Goal: Task Accomplishment & Management: Manage account settings

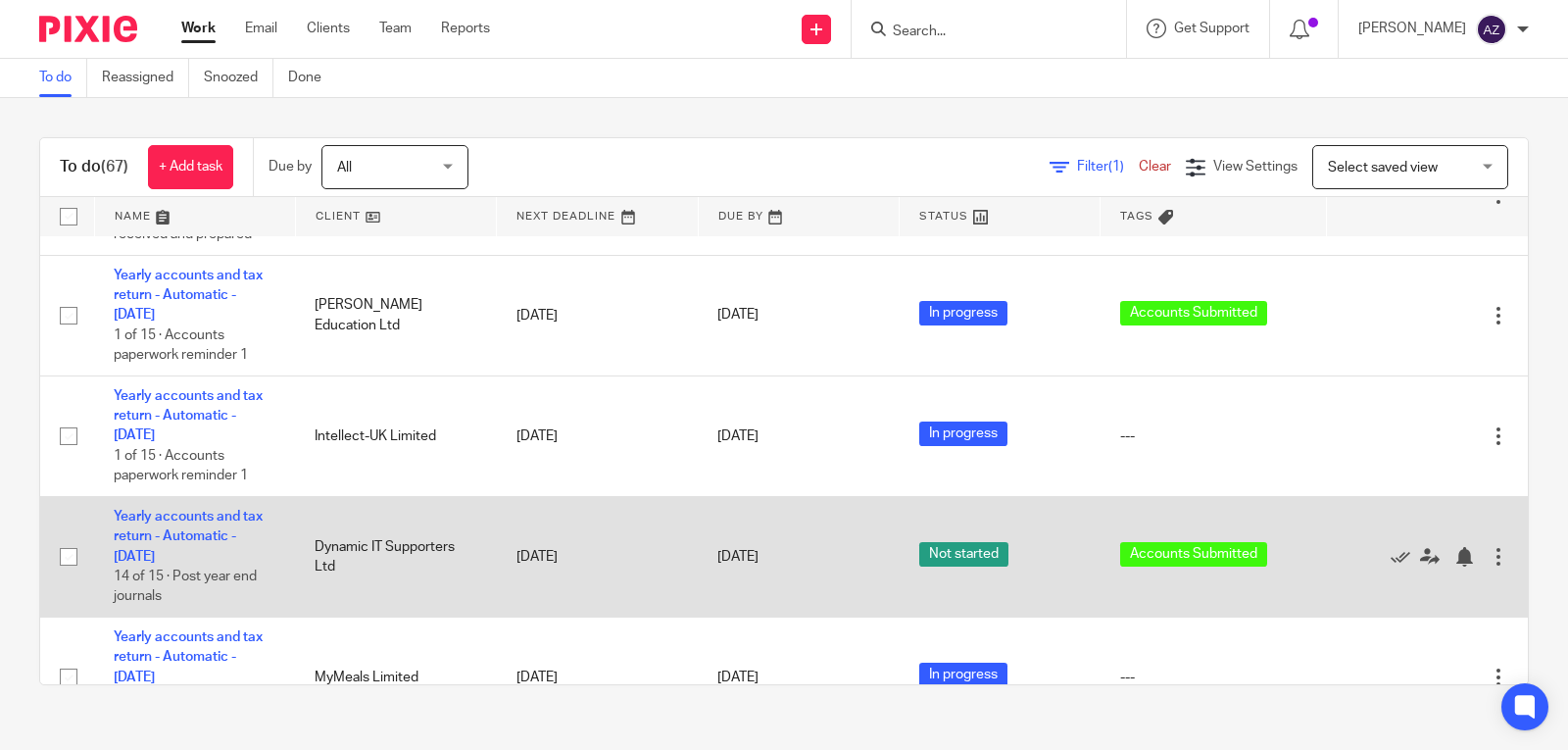
scroll to position [506, 0]
click at [215, 515] on link "Yearly accounts and tax return - Automatic - December 2023" at bounding box center [188, 535] width 149 height 54
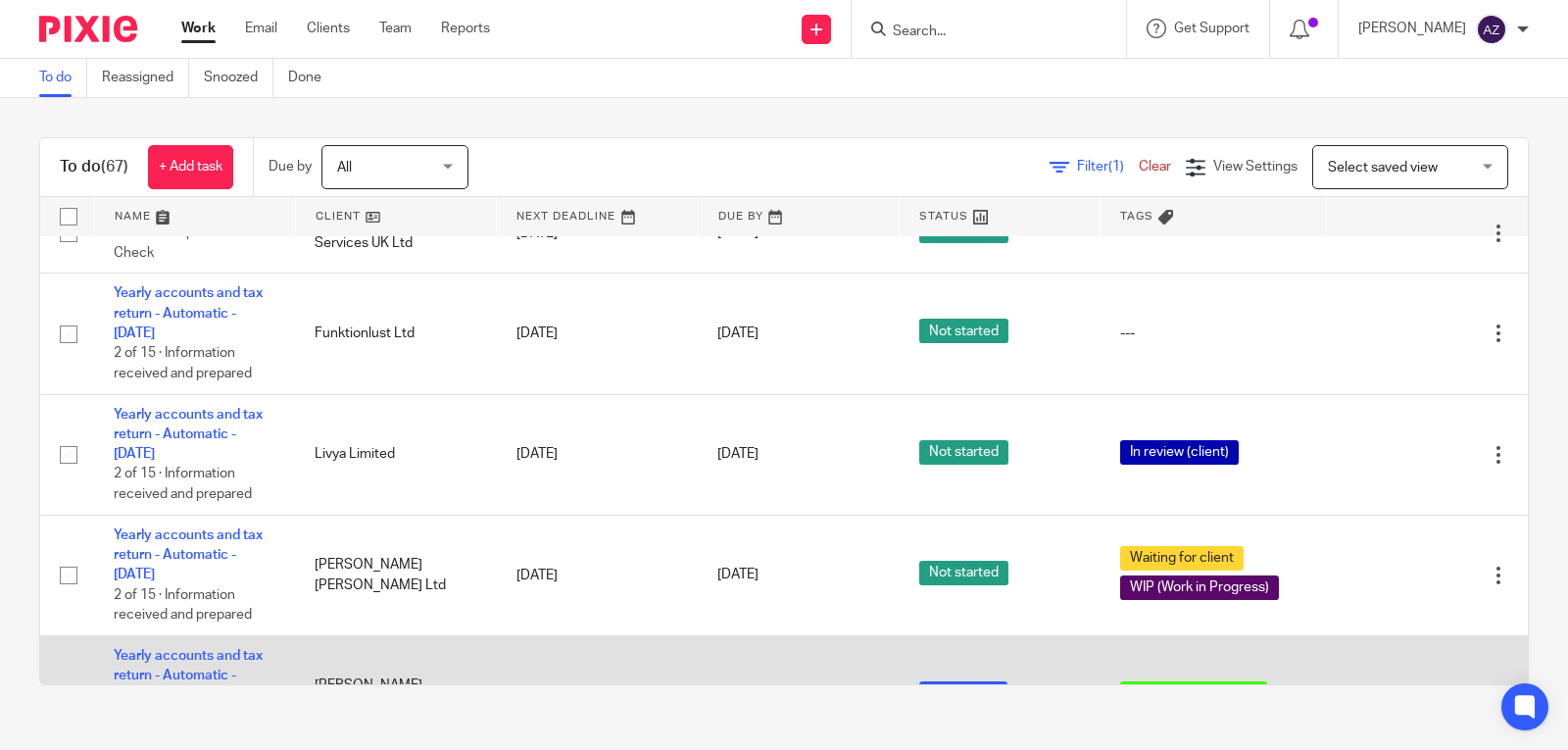
scroll to position [124, 0]
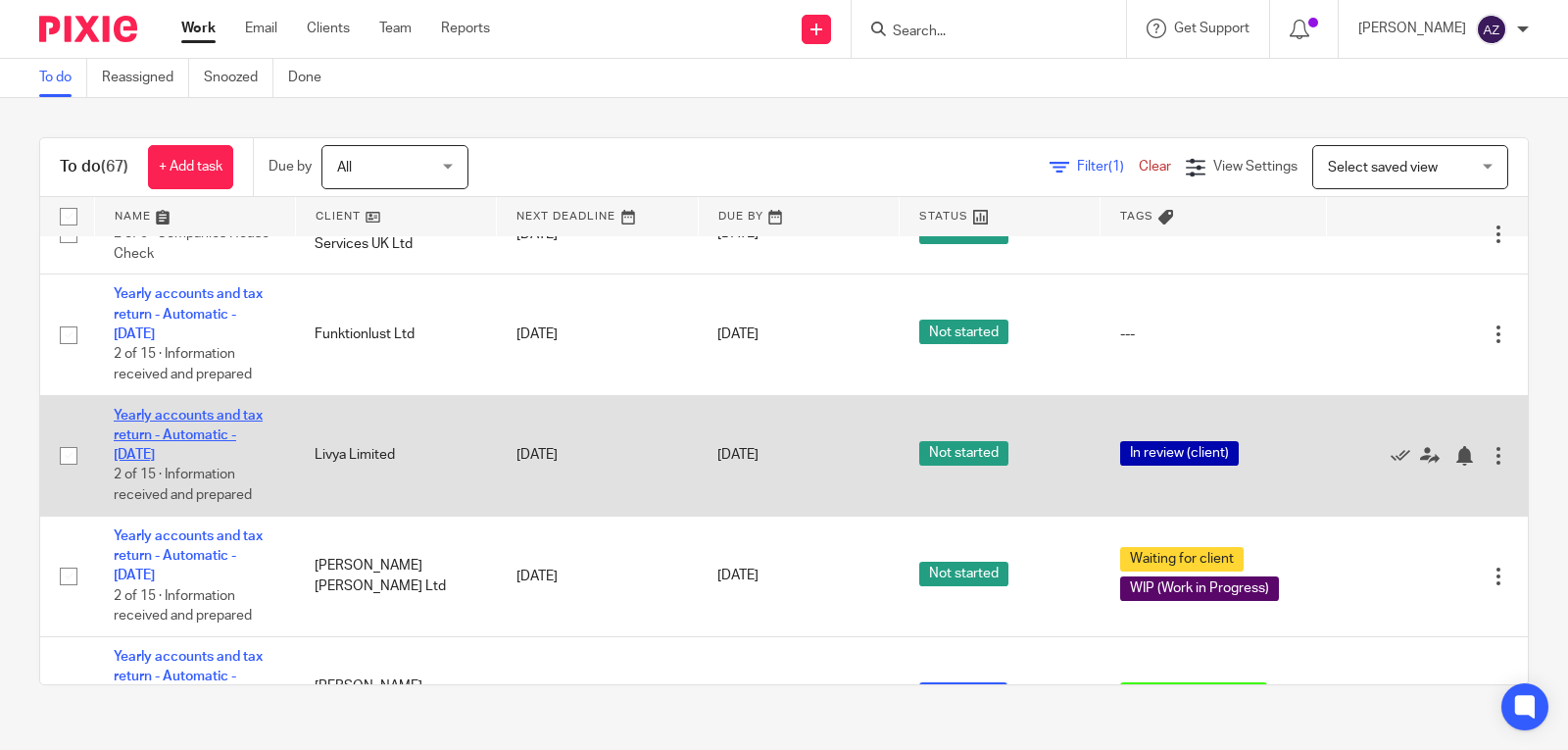
click at [208, 419] on link "Yearly accounts and tax return - Automatic - November 2023" at bounding box center [188, 435] width 149 height 54
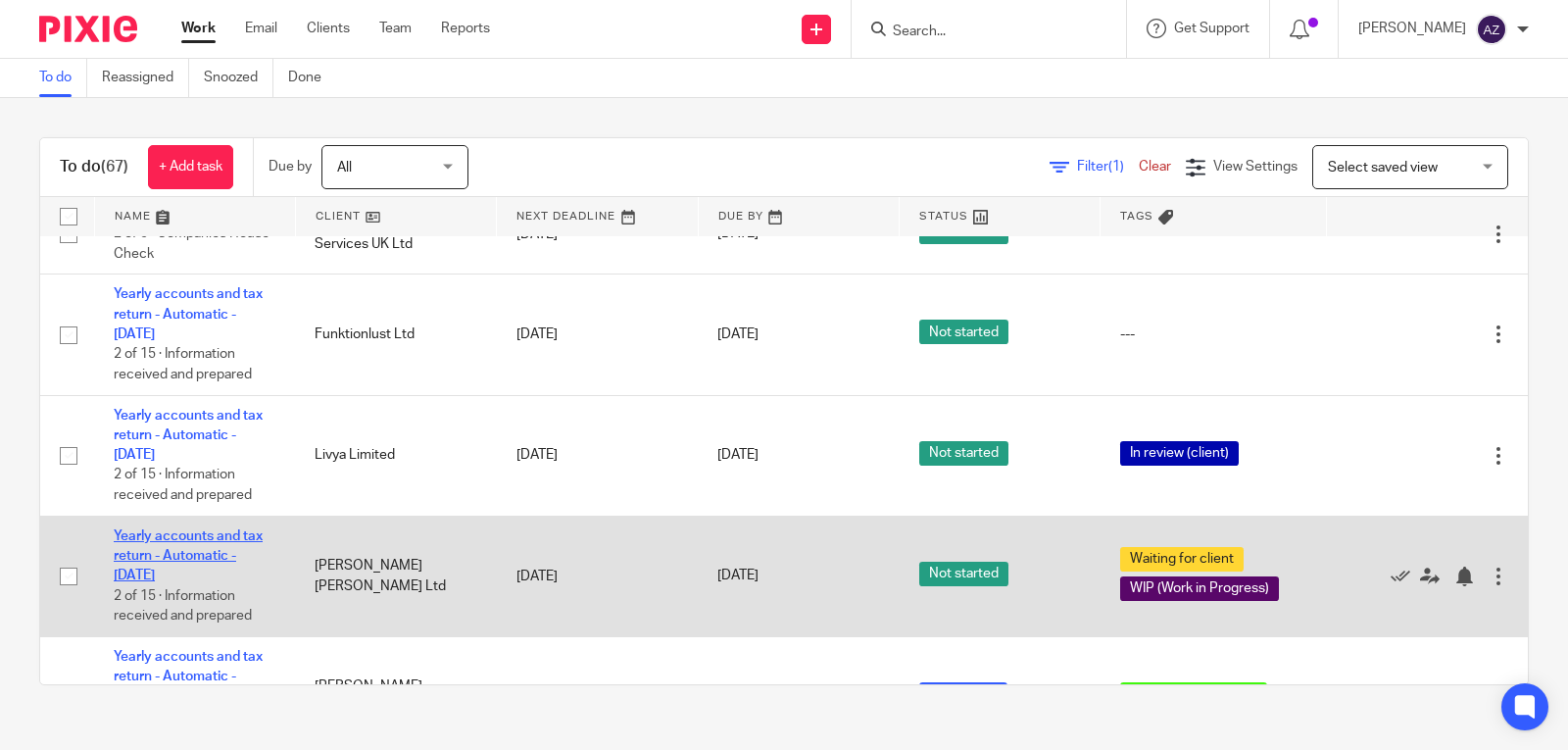
click at [199, 539] on link "Yearly accounts and tax return - Automatic - October 2023" at bounding box center [188, 556] width 149 height 54
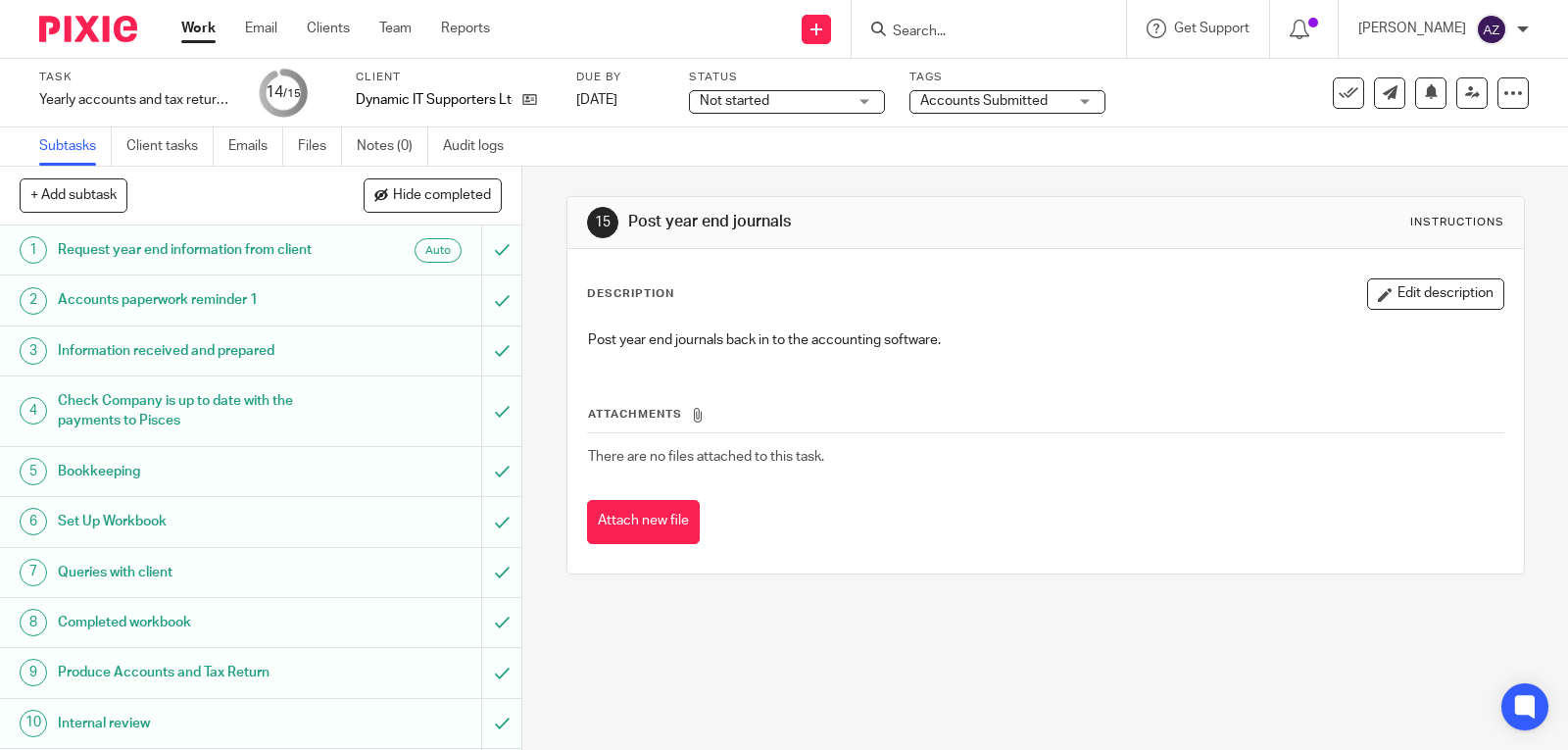
click at [872, 103] on div "Not started Not started" at bounding box center [787, 102] width 196 height 24
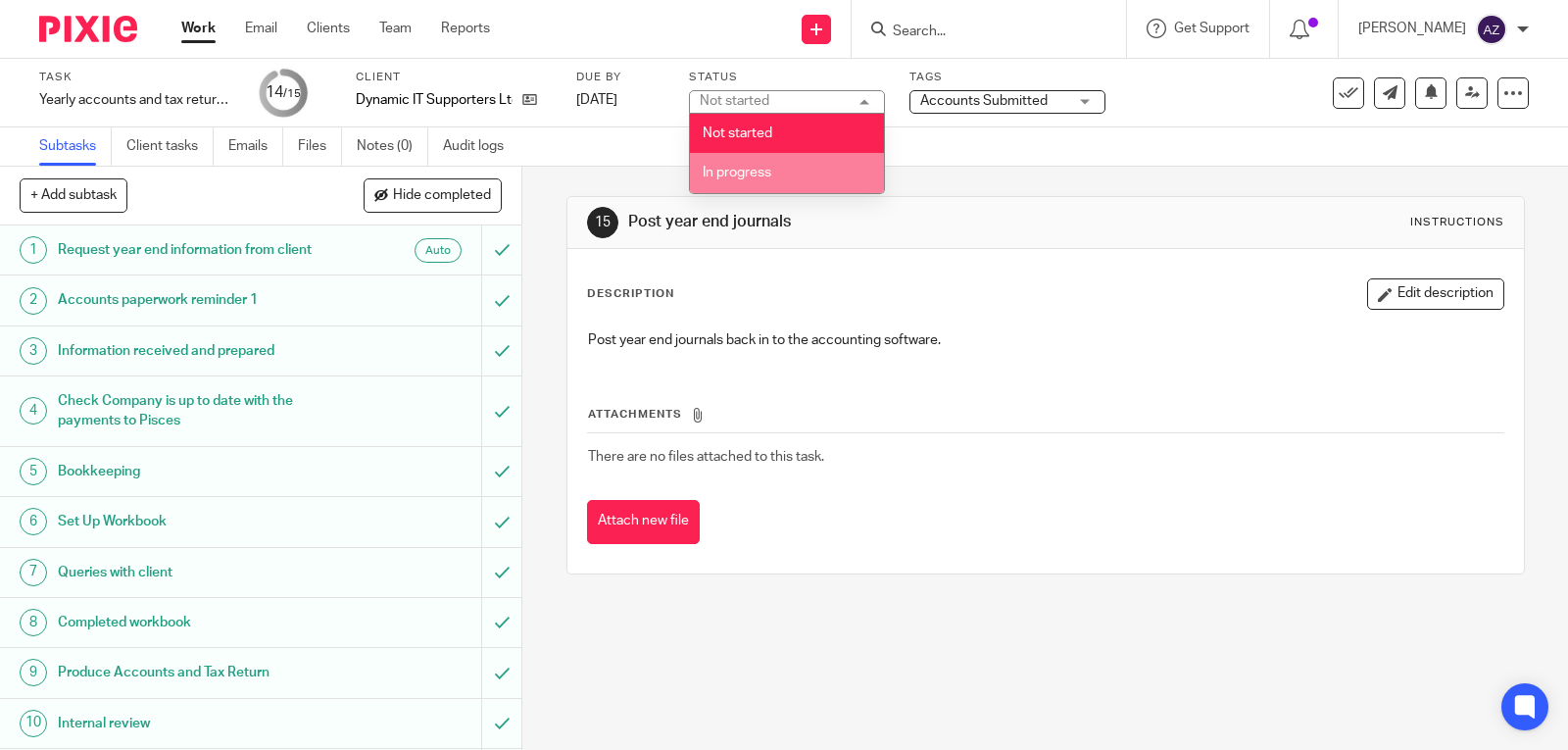
click at [788, 165] on li "In progress" at bounding box center [787, 173] width 194 height 40
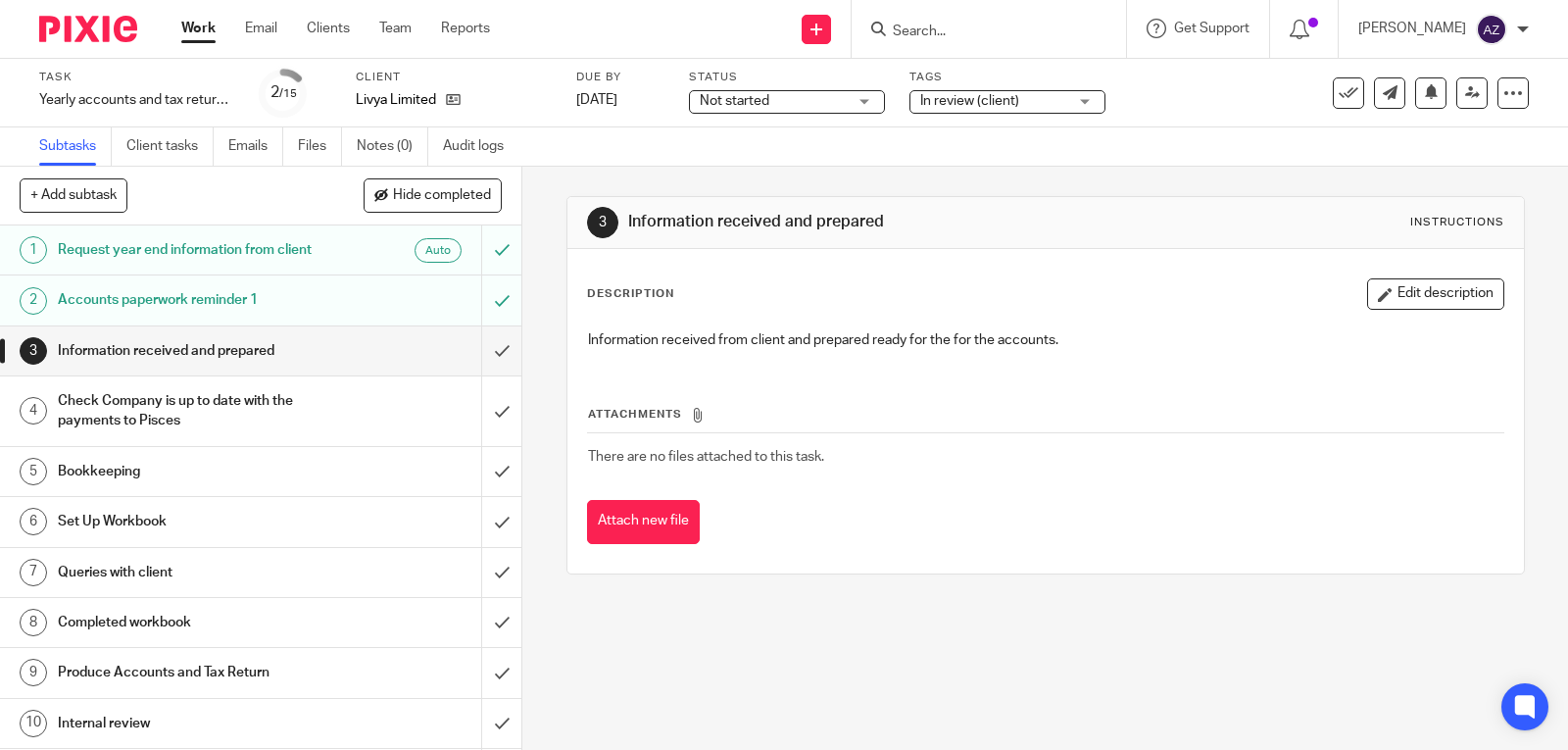
click at [845, 104] on span "Not started" at bounding box center [773, 101] width 147 height 21
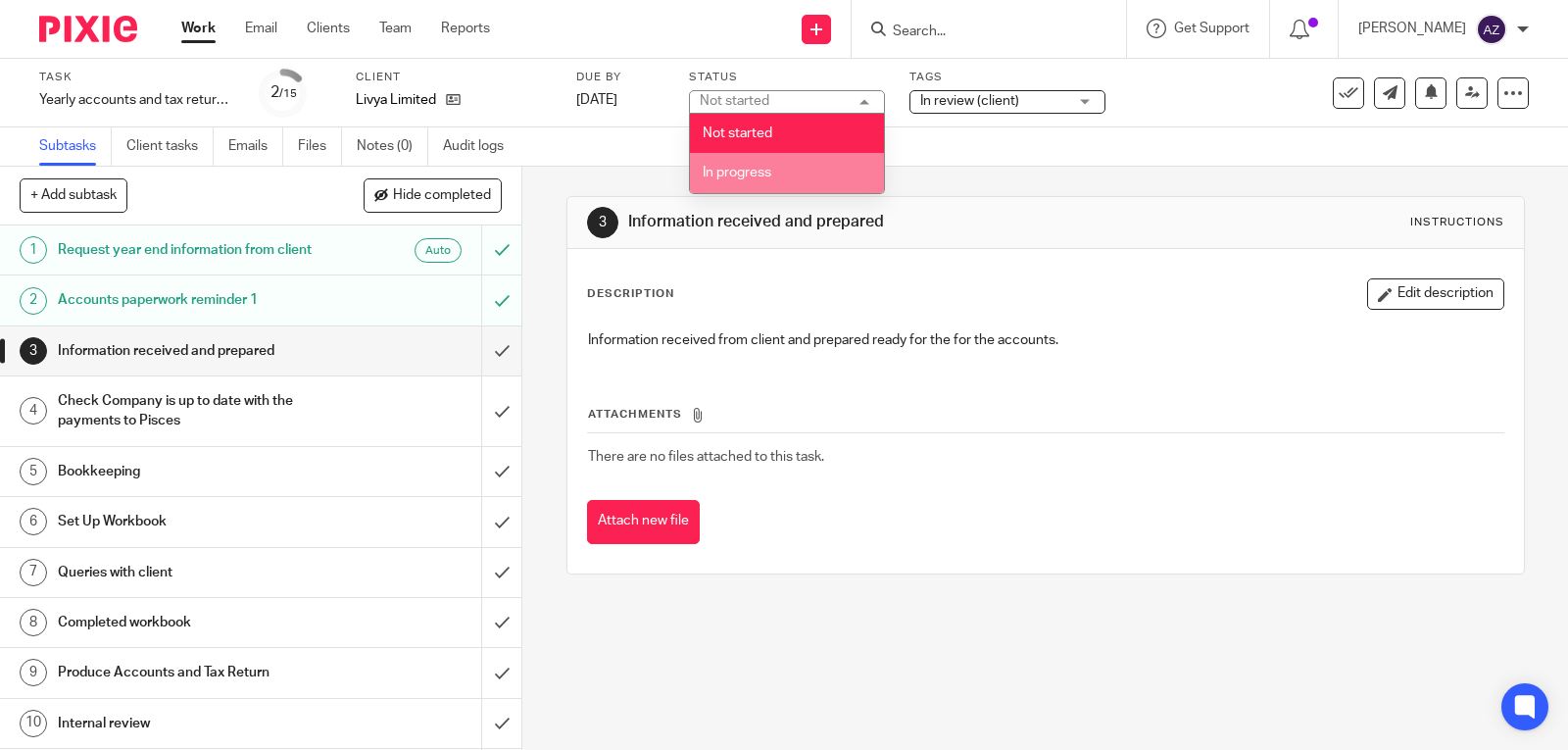
click at [795, 164] on li "In progress" at bounding box center [787, 173] width 194 height 40
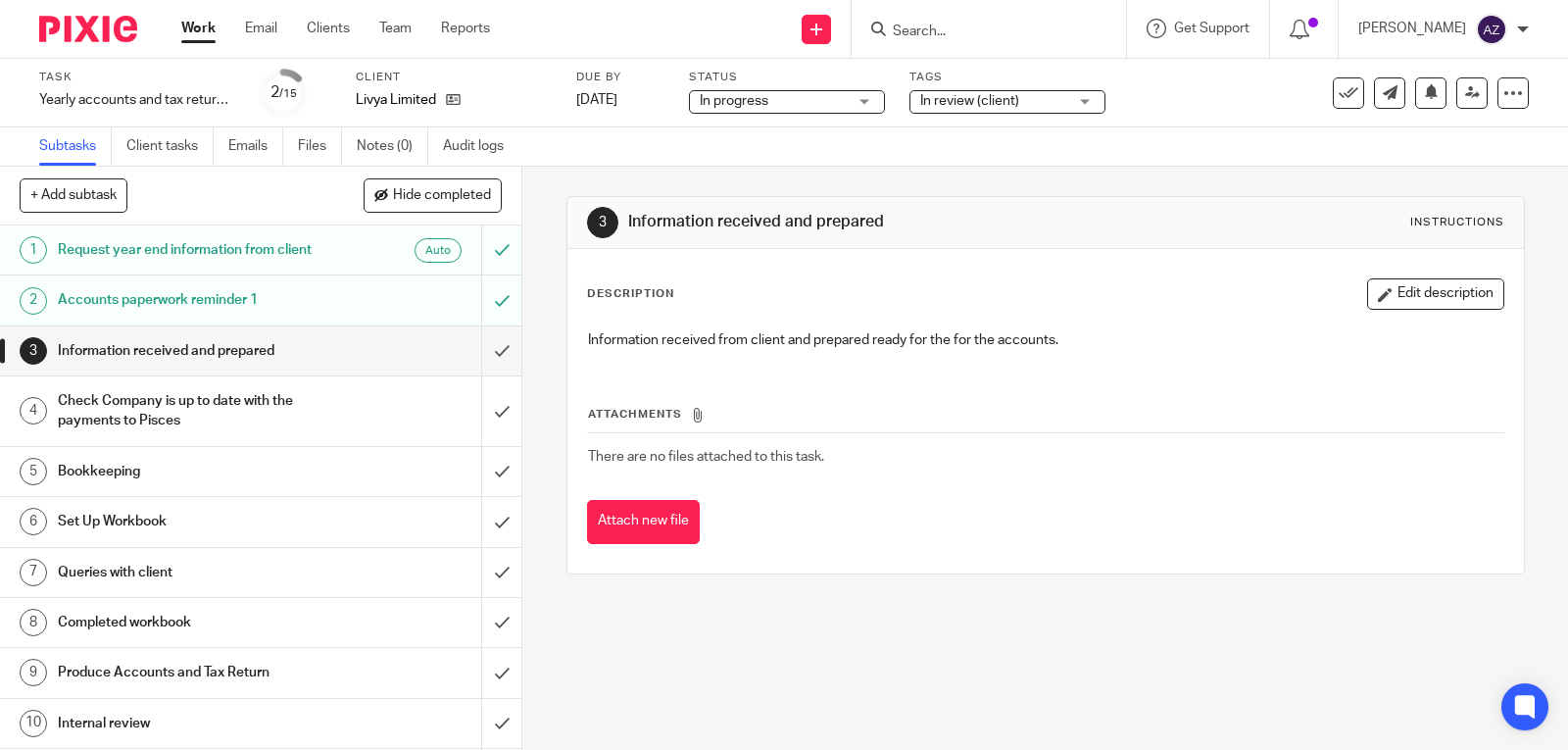
click at [969, 24] on input "Search" at bounding box center [979, 32] width 176 height 18
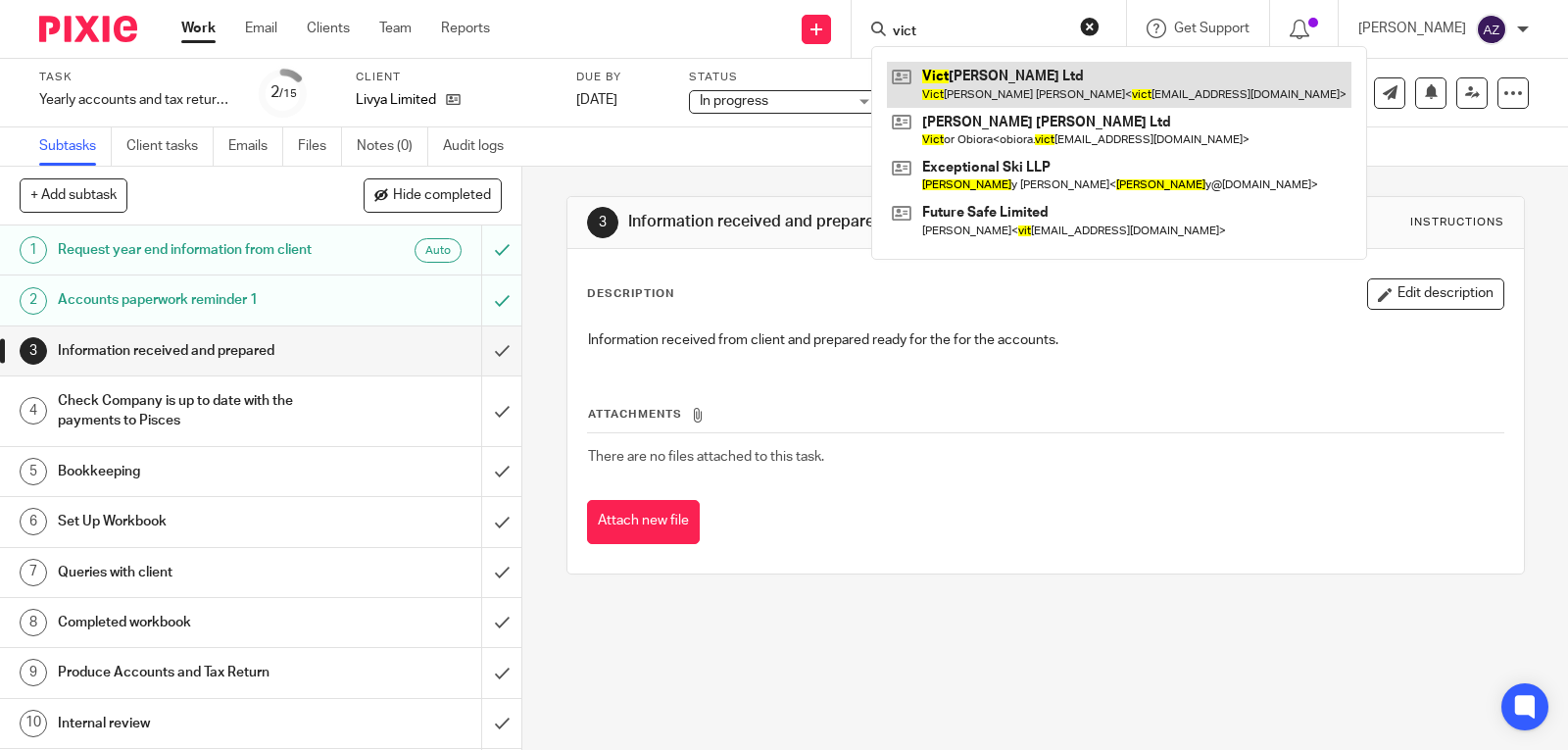
type input "vict"
click at [972, 74] on link at bounding box center [1119, 84] width 465 height 45
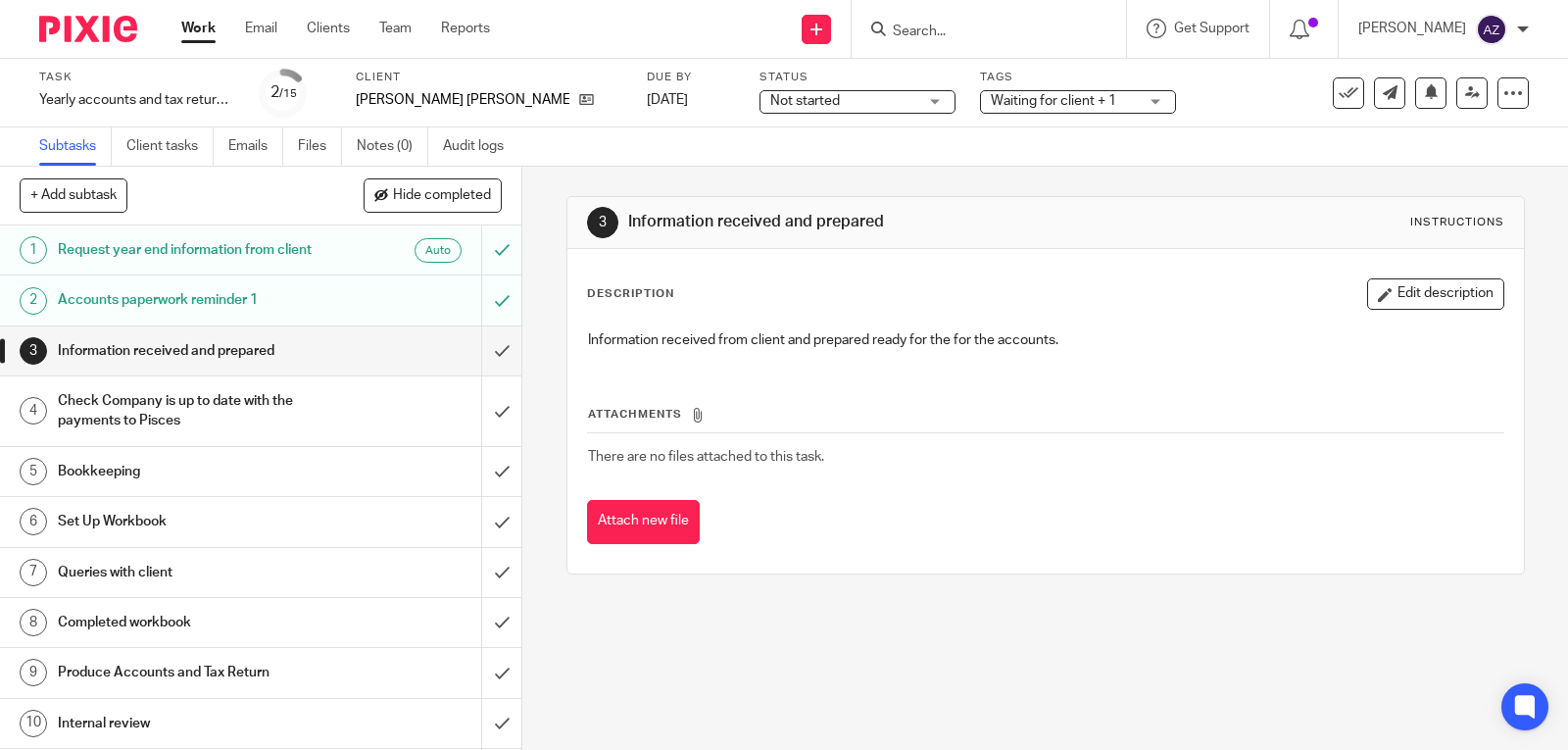
click at [868, 104] on div "Not started Not started" at bounding box center [858, 102] width 196 height 24
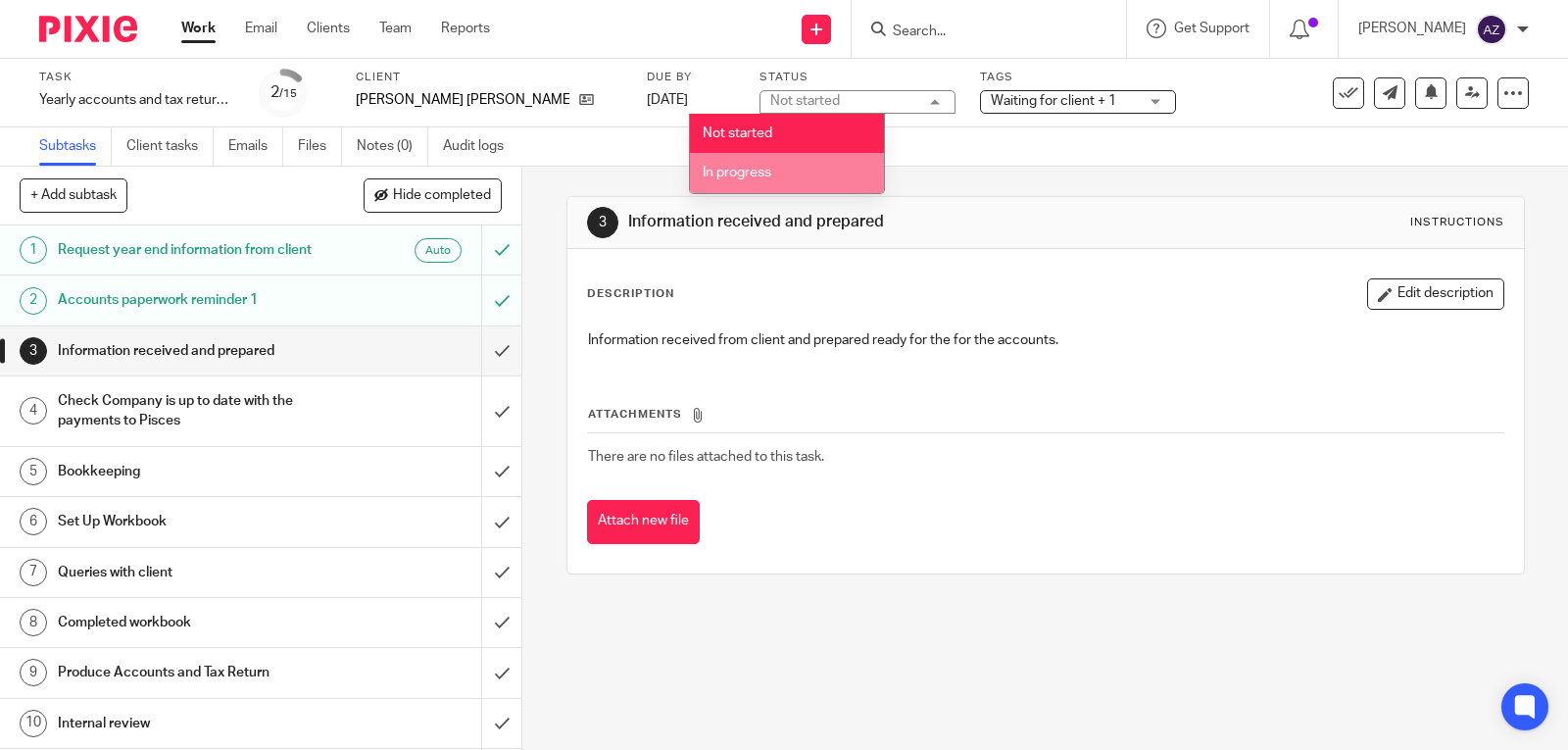
click at [802, 163] on li "In progress" at bounding box center [787, 173] width 194 height 40
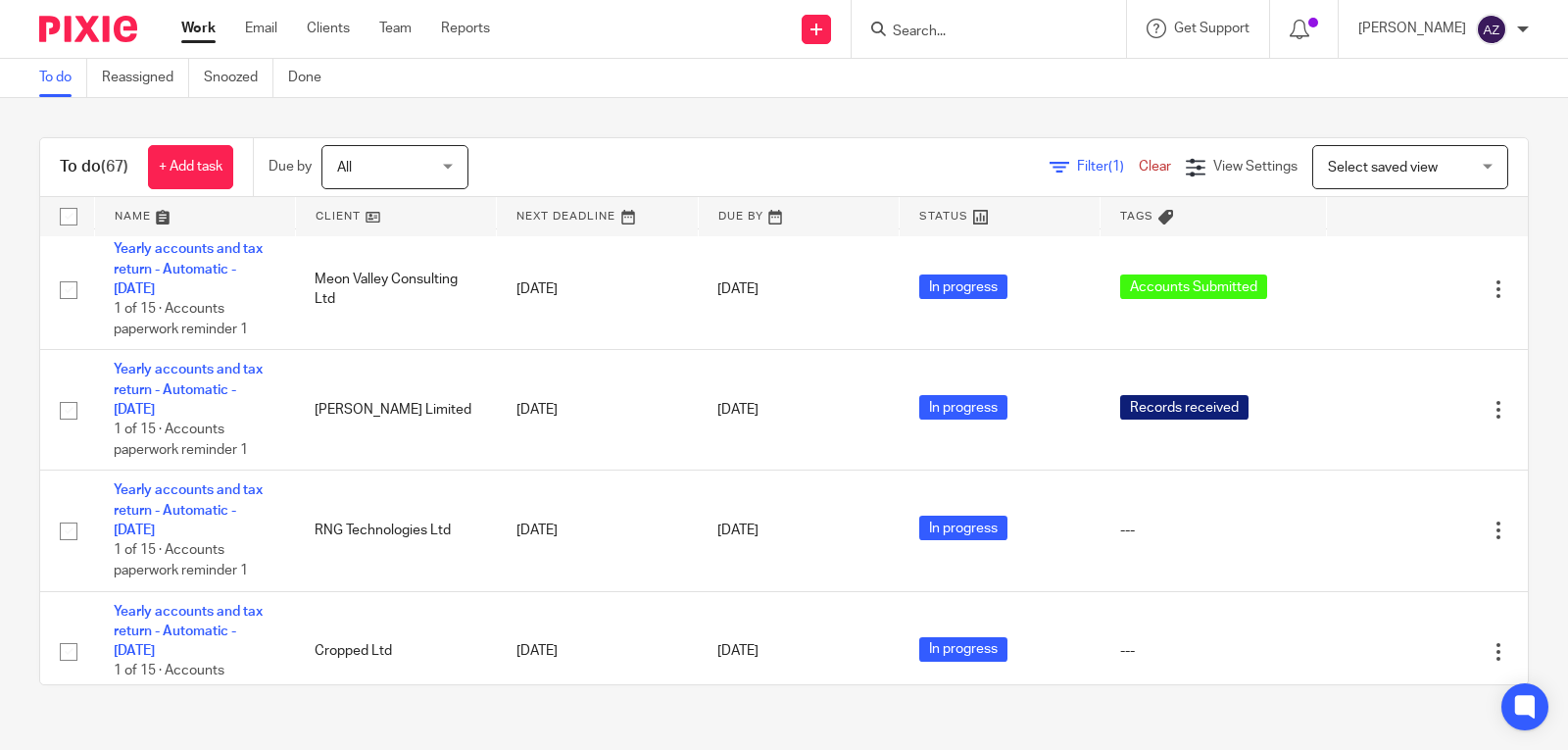
scroll to position [2460, 0]
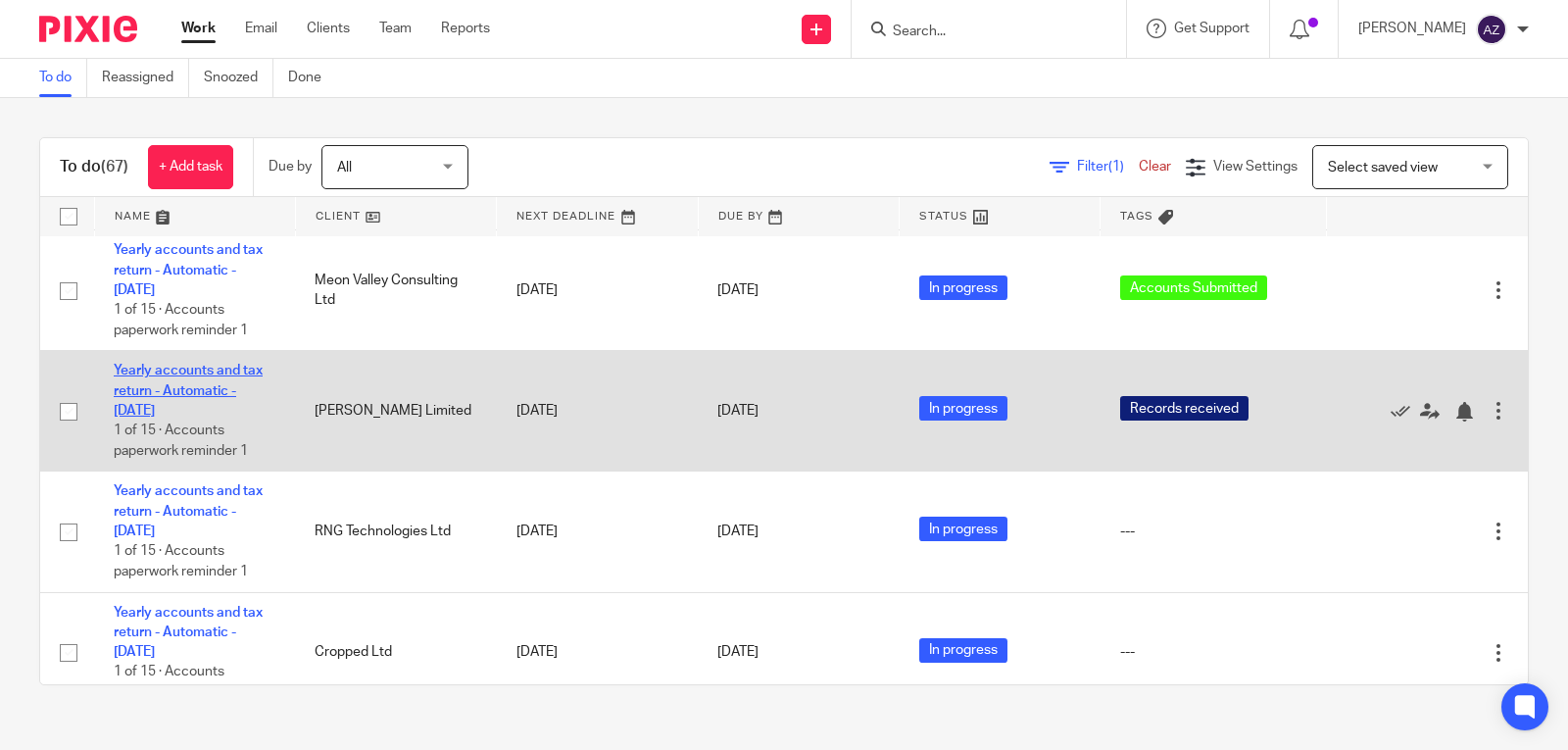
click at [176, 370] on link "Yearly accounts and tax return - Automatic - [DATE]" at bounding box center [188, 390] width 149 height 54
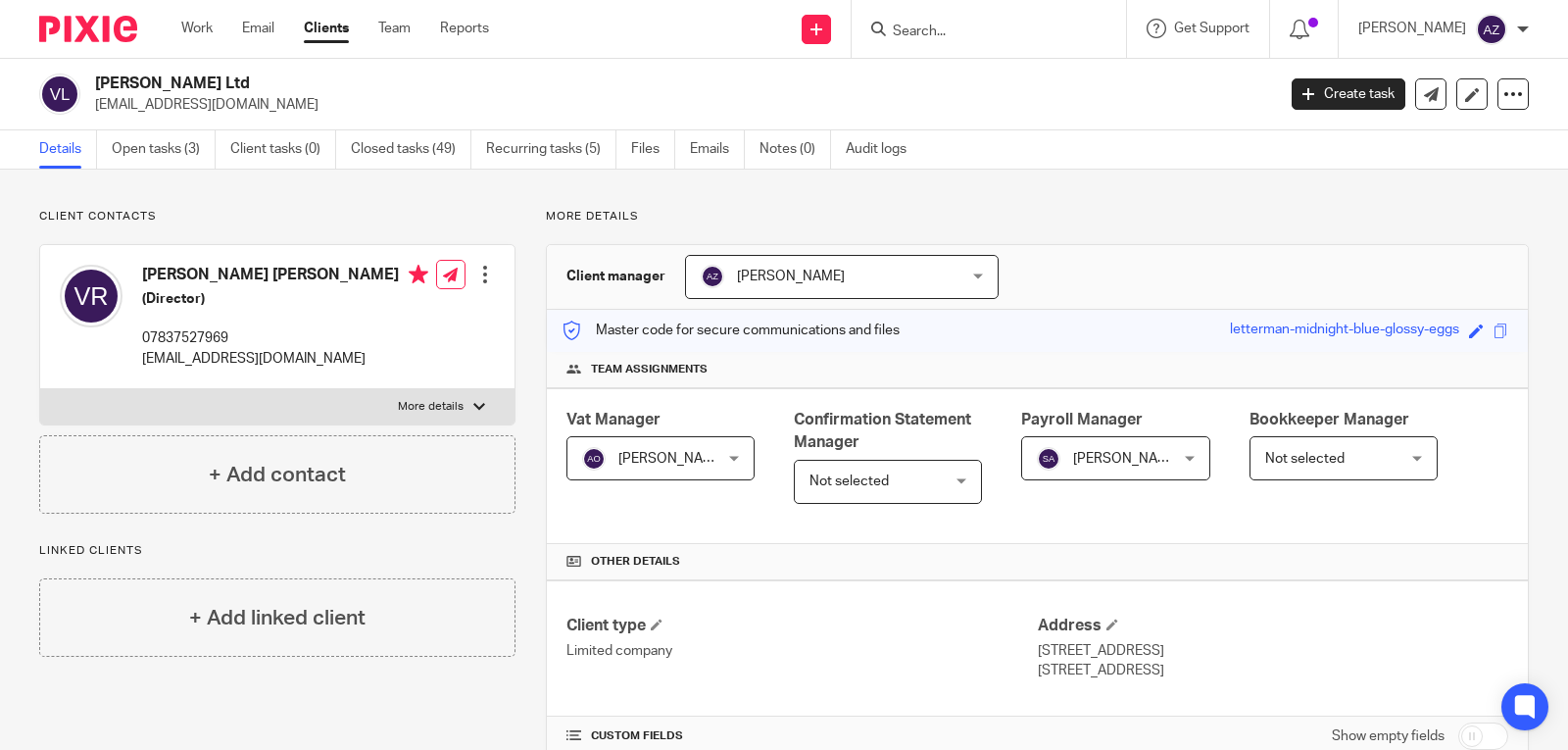
click at [210, 77] on h2 "[PERSON_NAME] Ltd" at bounding box center [562, 83] width 934 height 21
copy div "[PERSON_NAME] Ltd"
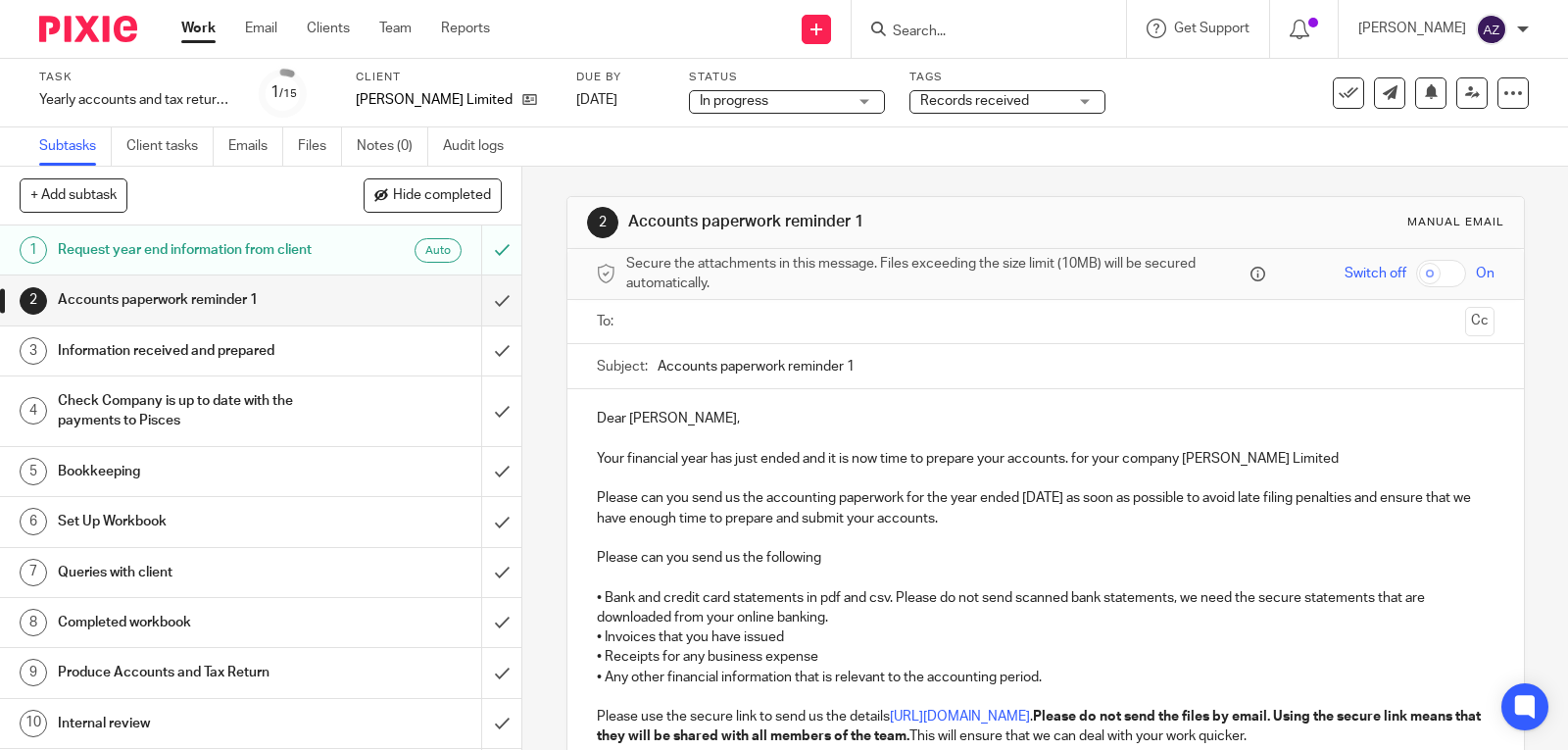
click at [1068, 101] on div "Records received" at bounding box center [1007, 102] width 196 height 24
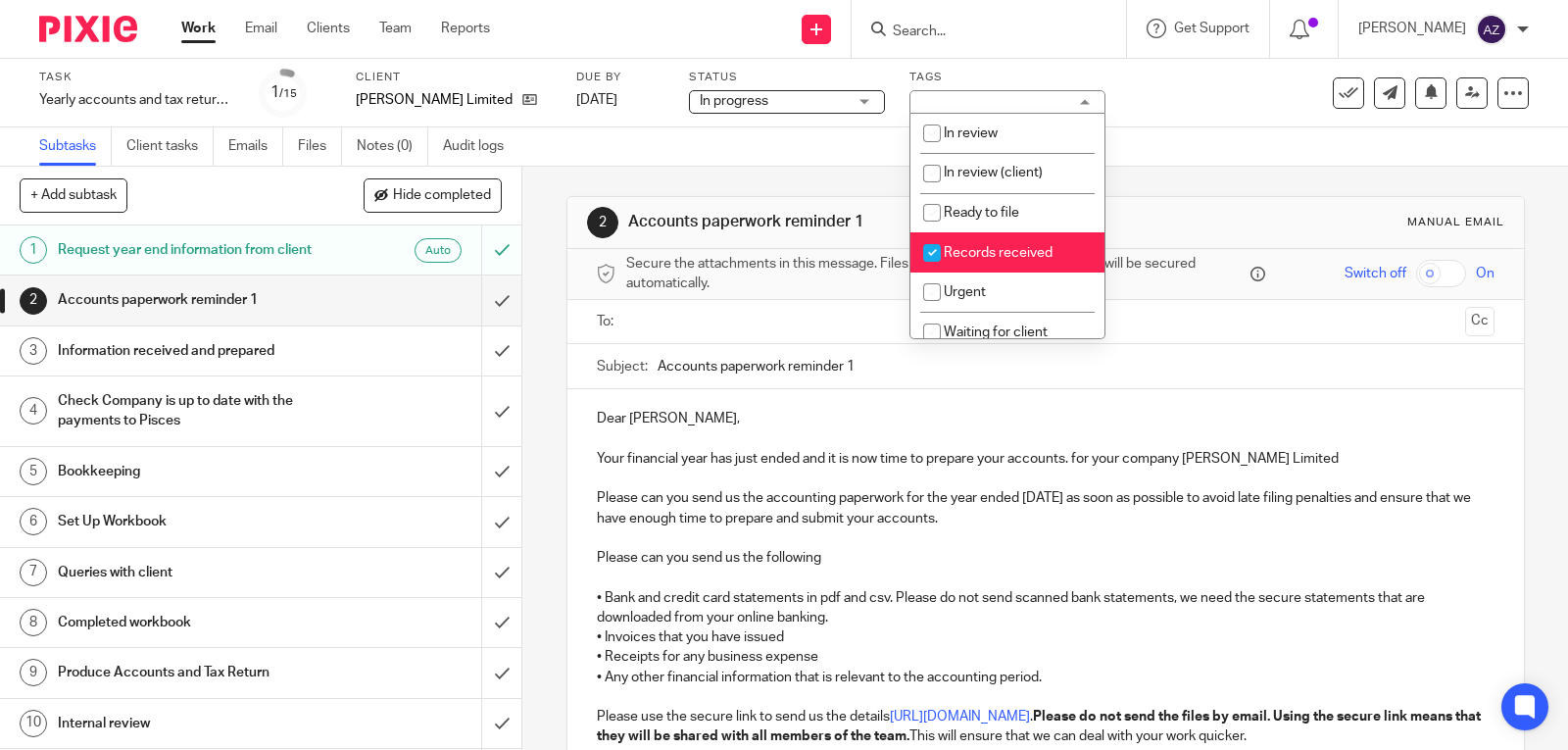
click at [931, 255] on input "checkbox" at bounding box center [932, 253] width 37 height 37
checkbox input "false"
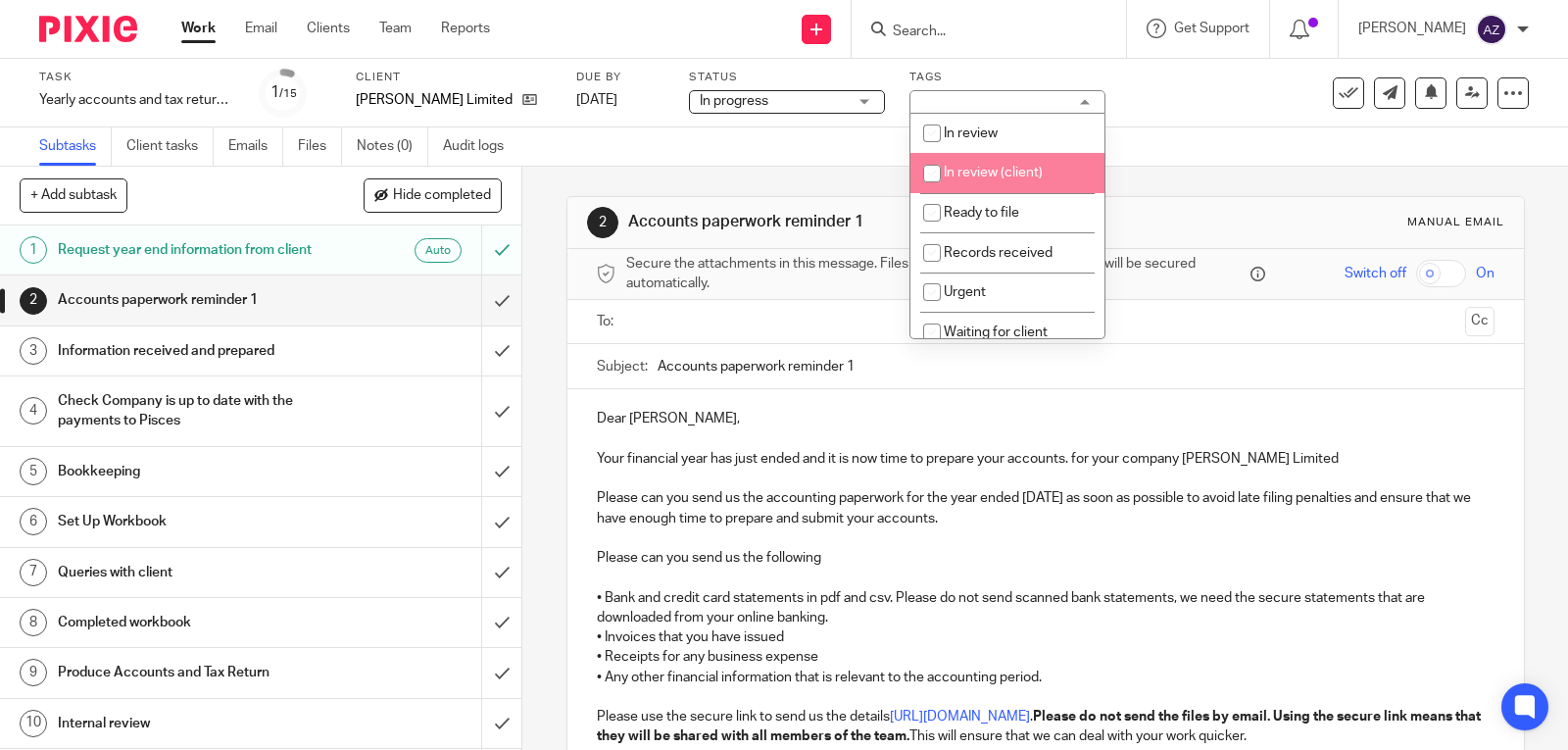
click at [932, 173] on input "checkbox" at bounding box center [932, 174] width 37 height 37
checkbox input "true"
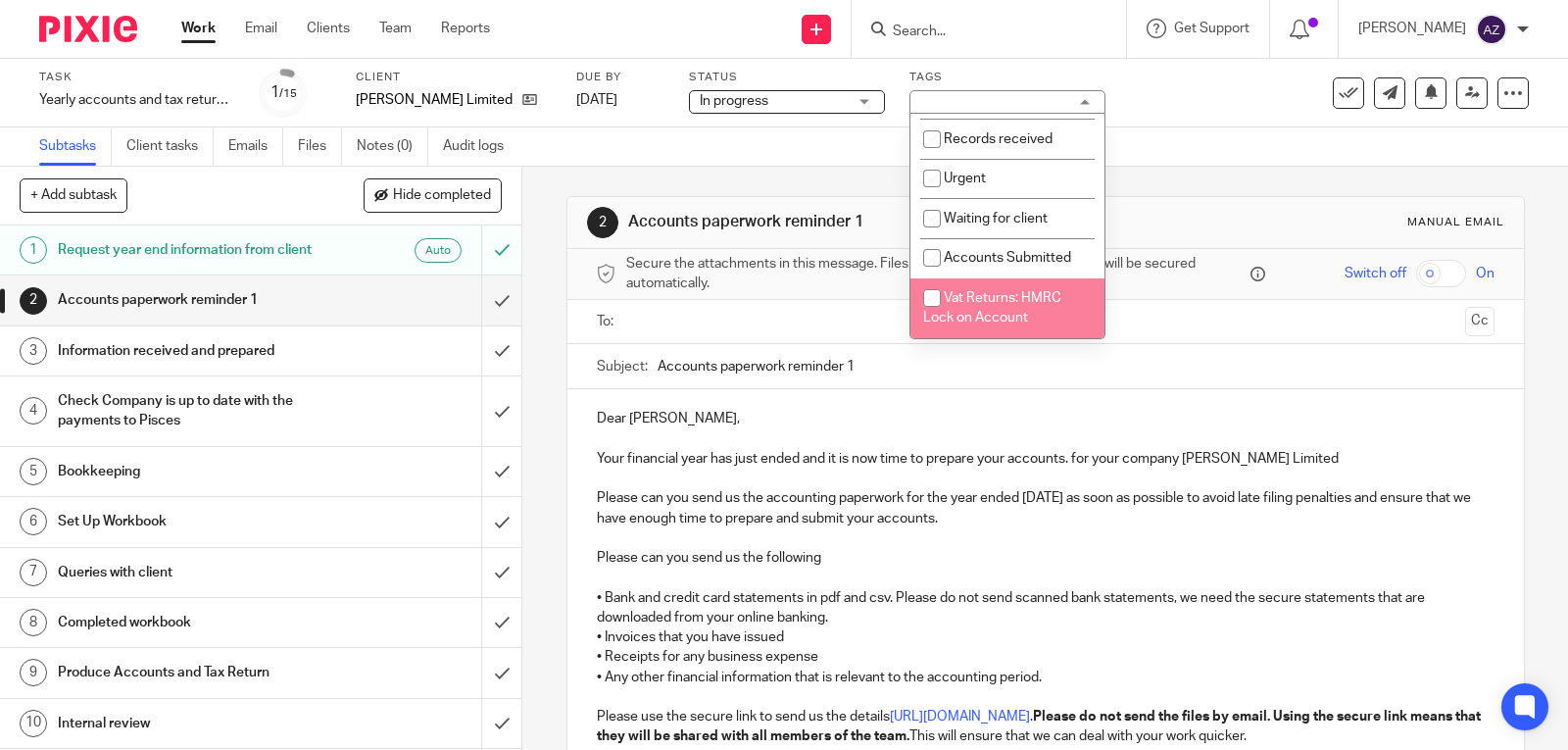
scroll to position [112, 0]
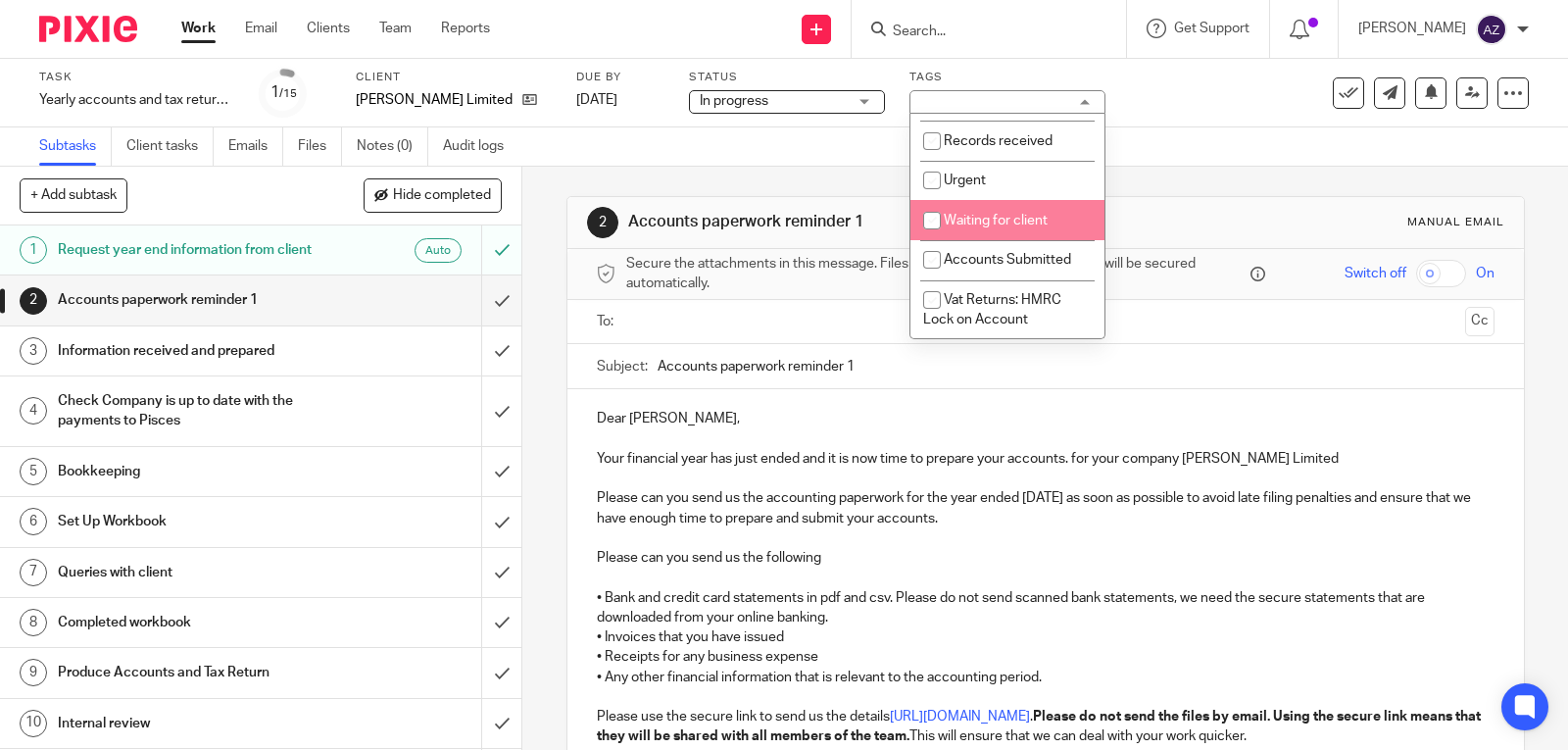
click at [930, 216] on input "checkbox" at bounding box center [932, 221] width 37 height 37
checkbox input "true"
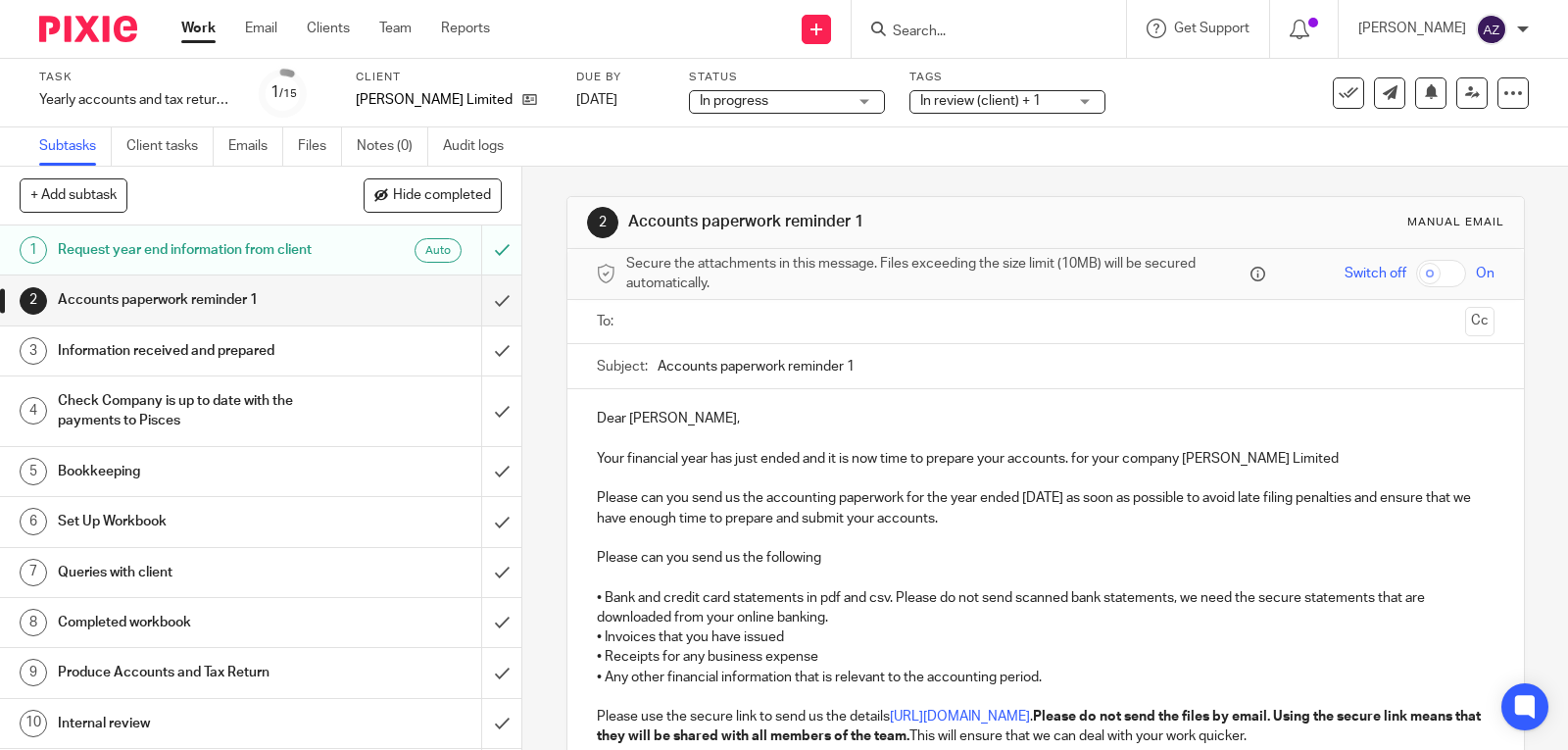
click at [1153, 83] on div "Task Yearly accounts and tax return - Automatic - [DATE] Save Yearly accounts a…" at bounding box center [660, 93] width 1242 height 47
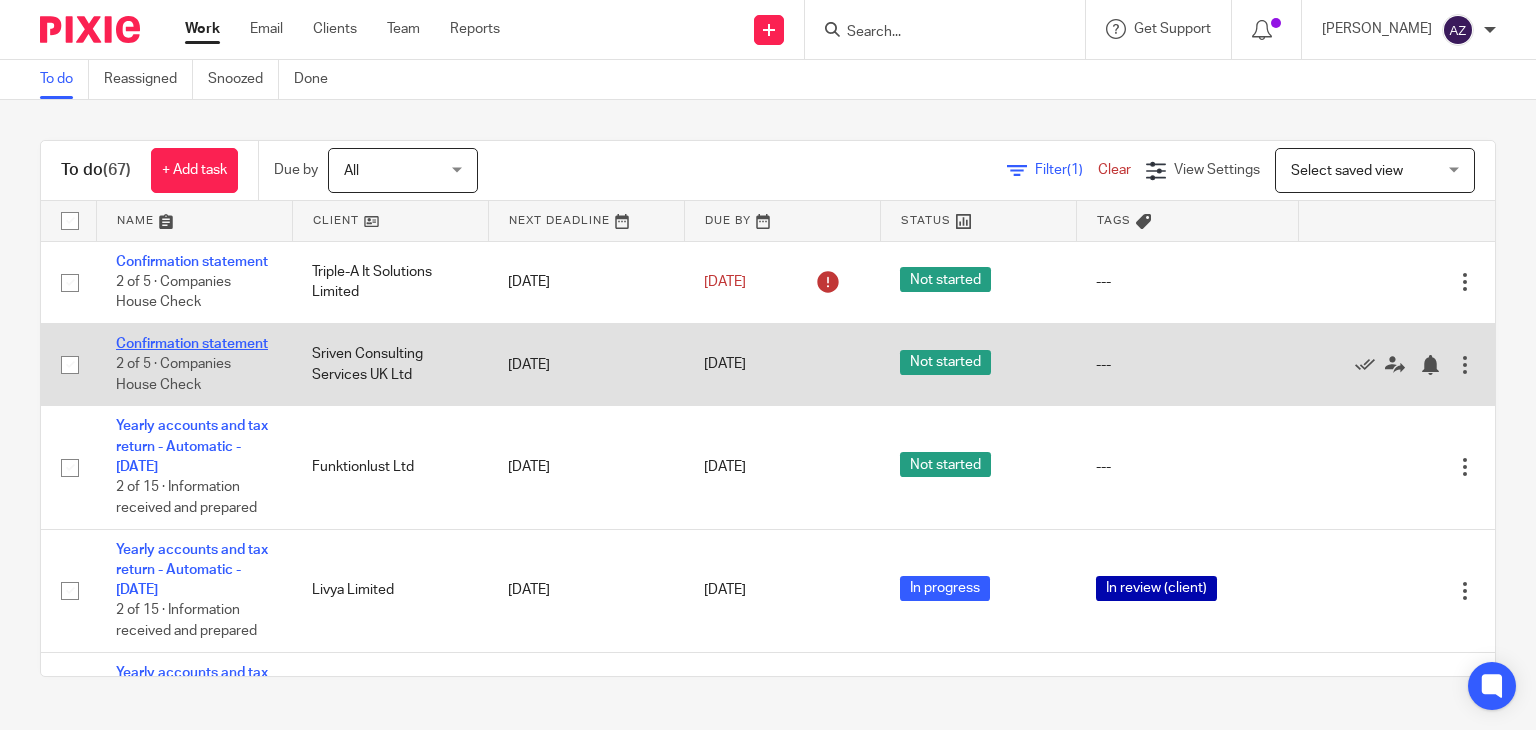
click at [180, 351] on link "Confirmation statement" at bounding box center [192, 344] width 152 height 14
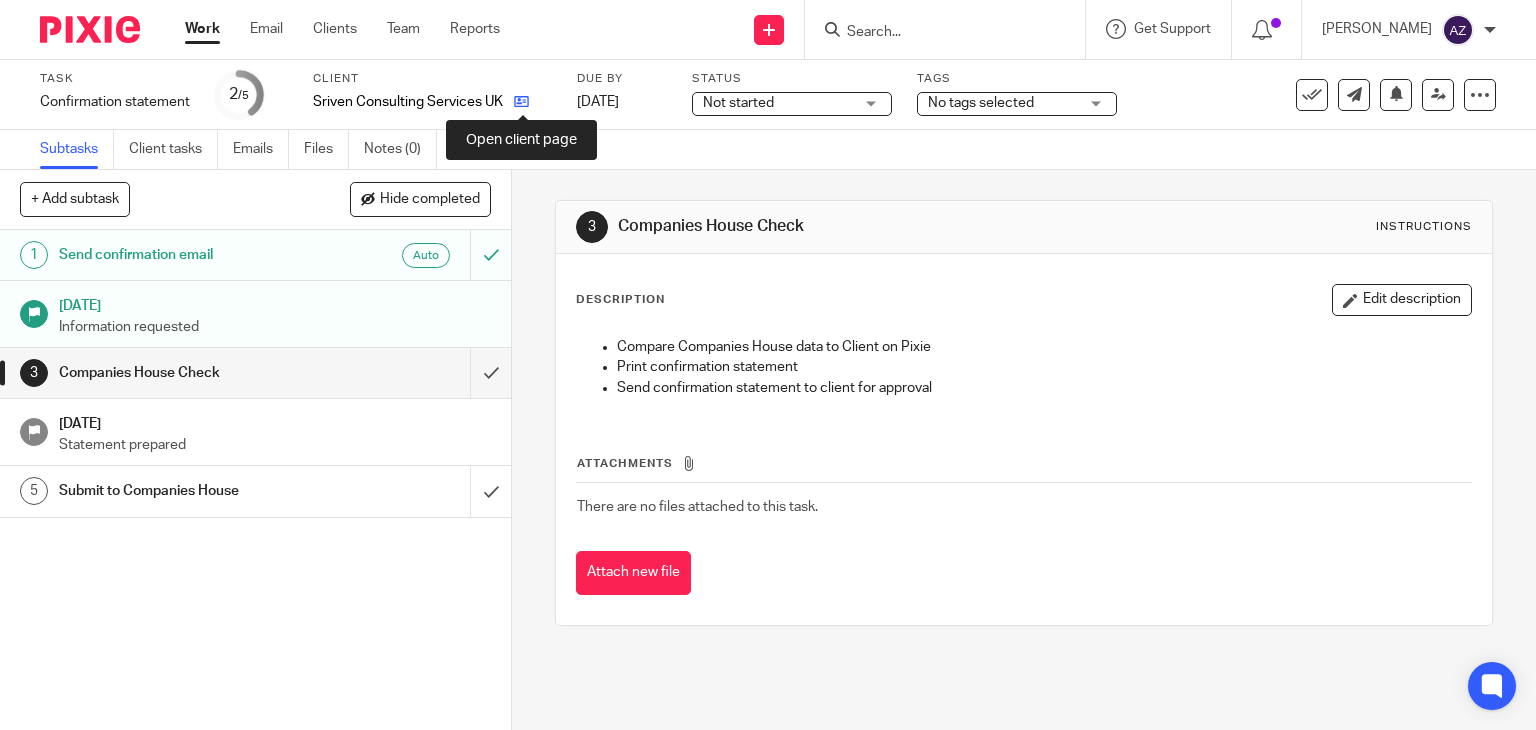
click at [518, 102] on icon at bounding box center [521, 101] width 15 height 15
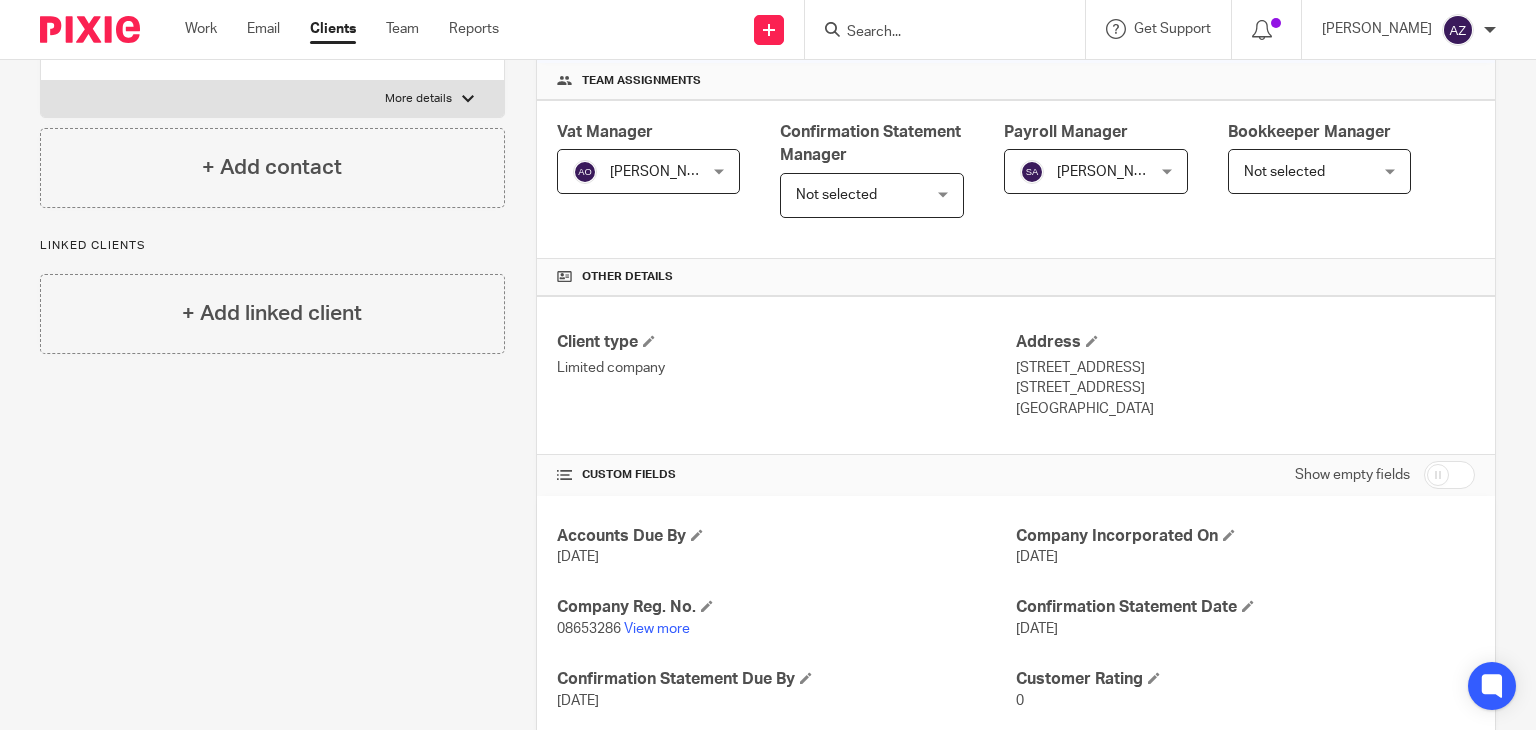
scroll to position [300, 0]
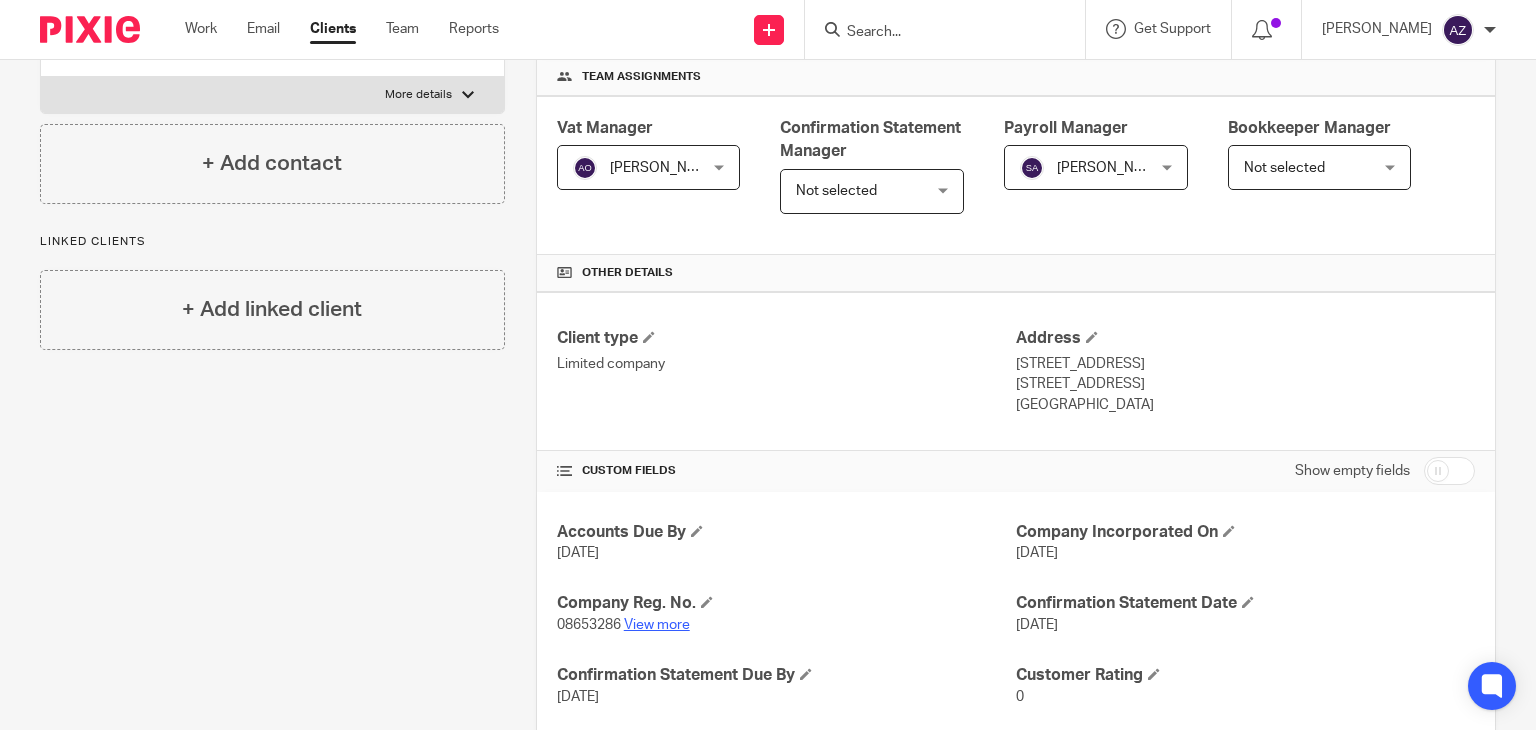
click at [669, 621] on link "View more" at bounding box center [657, 625] width 66 height 14
